Goal: Transaction & Acquisition: Purchase product/service

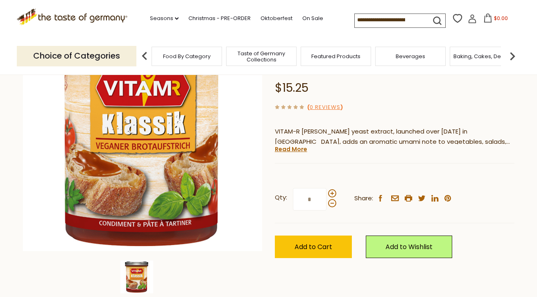
scroll to position [103, 0]
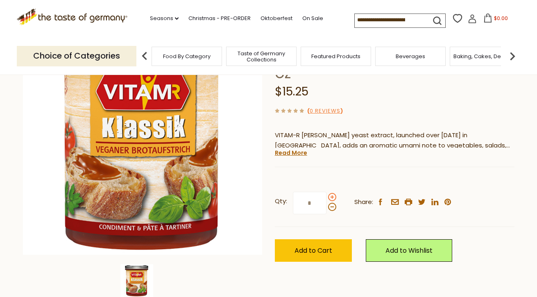
click at [330, 196] on span at bounding box center [332, 197] width 8 height 8
click at [326, 196] on input "*" at bounding box center [310, 203] width 34 height 23
click at [330, 196] on span at bounding box center [332, 197] width 8 height 8
click at [326, 196] on input "*" at bounding box center [310, 203] width 34 height 23
click at [330, 196] on span at bounding box center [332, 197] width 8 height 8
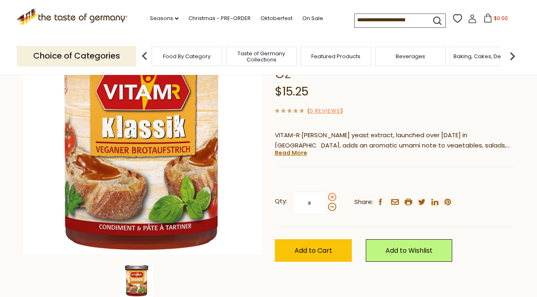
click at [326, 196] on input "*" at bounding box center [310, 203] width 34 height 23
click at [330, 196] on span at bounding box center [332, 197] width 8 height 8
click at [326, 196] on input "*" at bounding box center [310, 203] width 34 height 23
click at [330, 206] on span at bounding box center [332, 207] width 8 height 8
click at [326, 206] on input "*" at bounding box center [310, 203] width 34 height 23
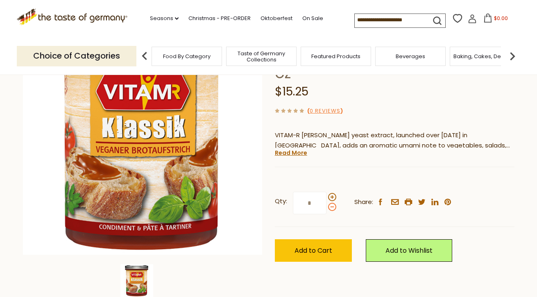
click at [330, 206] on span at bounding box center [332, 207] width 8 height 8
click at [326, 206] on input "*" at bounding box center [310, 203] width 34 height 23
click at [330, 198] on span at bounding box center [332, 197] width 8 height 8
click at [326, 198] on input "*" at bounding box center [310, 203] width 34 height 23
type input "*"
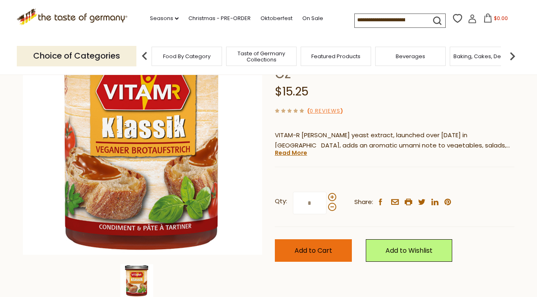
click at [322, 252] on span "Add to Cart" at bounding box center [314, 250] width 38 height 9
click at [498, 16] on span "$106.75" at bounding box center [501, 18] width 19 height 7
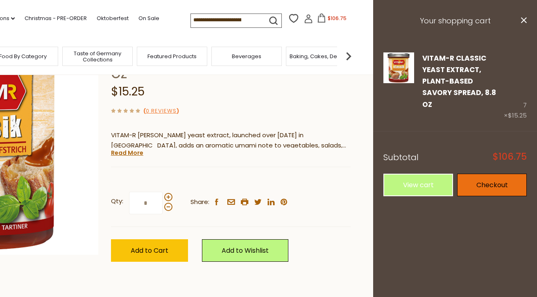
click at [481, 174] on link "Checkout" at bounding box center [492, 185] width 70 height 23
